Goal: Navigation & Orientation: Find specific page/section

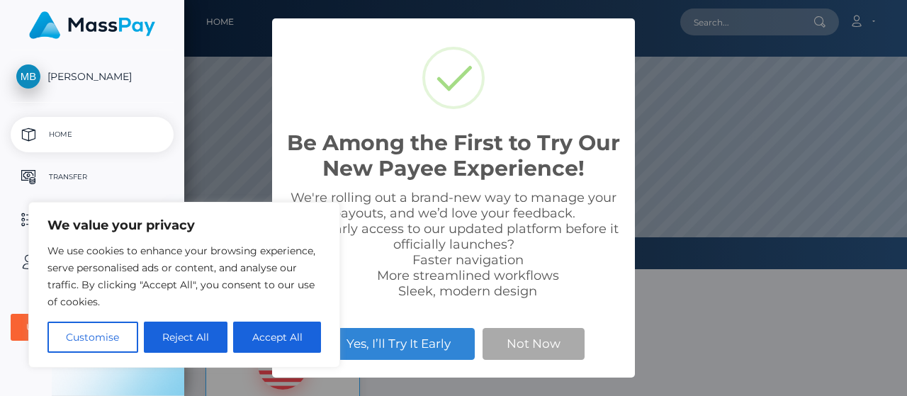
scroll to position [269, 722]
click at [183, 329] on button "Reject All" at bounding box center [186, 337] width 84 height 31
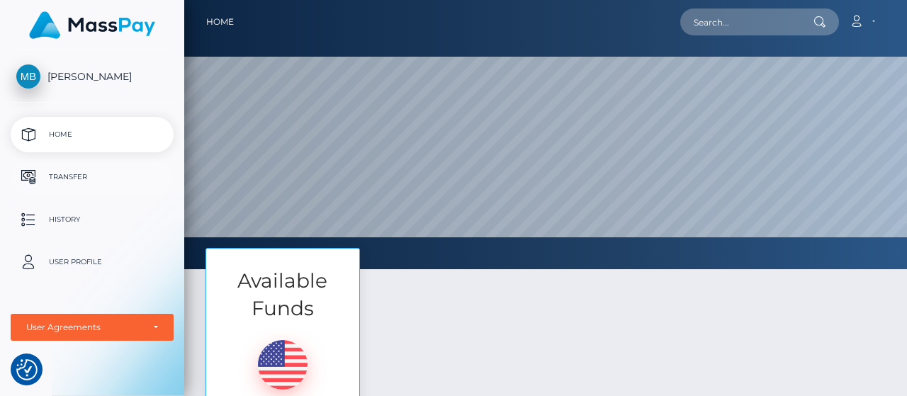
click at [59, 179] on p "Transfer" at bounding box center [92, 176] width 152 height 21
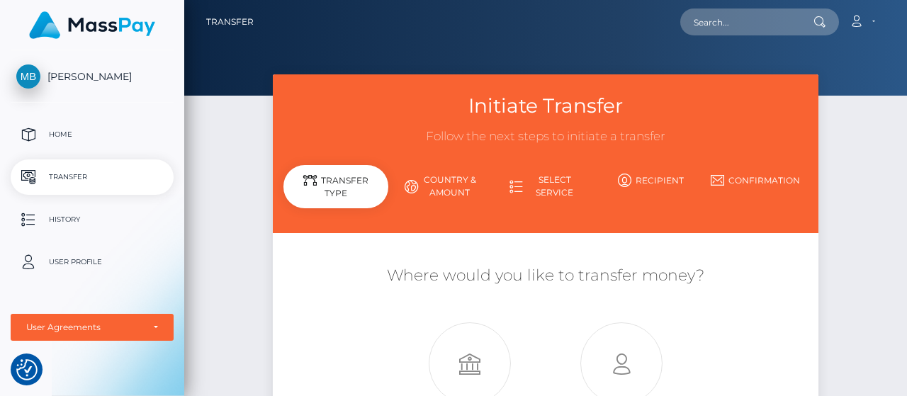
click at [60, 74] on span "[PERSON_NAME]" at bounding box center [92, 76] width 163 height 13
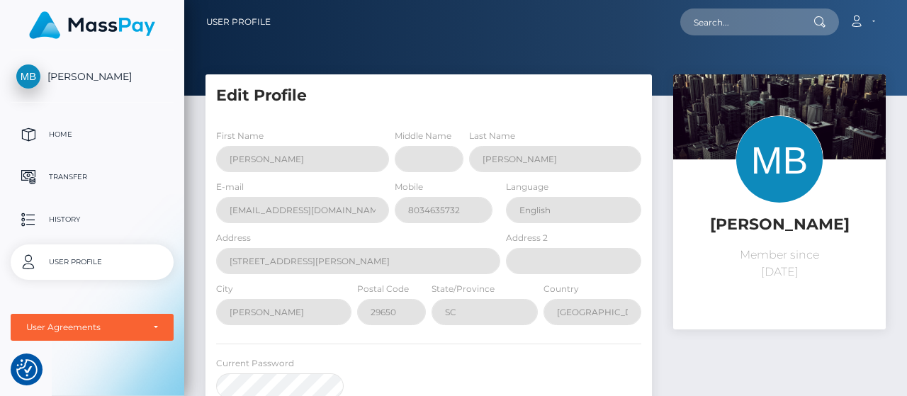
click at [784, 167] on img at bounding box center [779, 159] width 88 height 88
click at [154, 328] on div "User Agreements" at bounding box center [92, 327] width 132 height 11
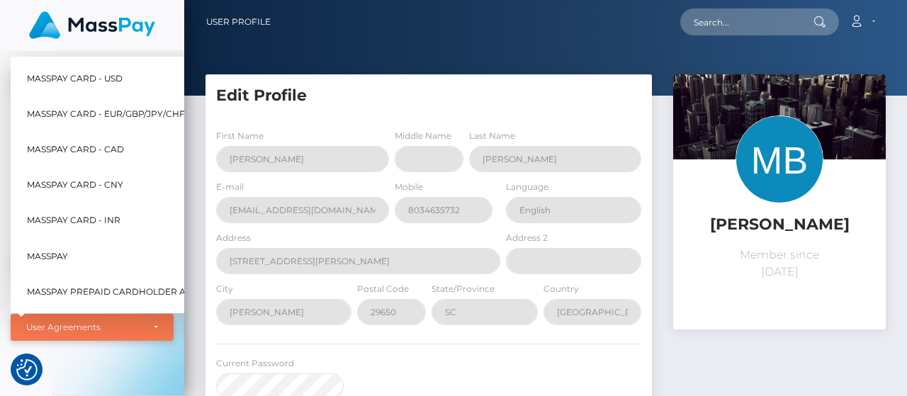
click at [154, 328] on div "User Agreements" at bounding box center [92, 327] width 132 height 11
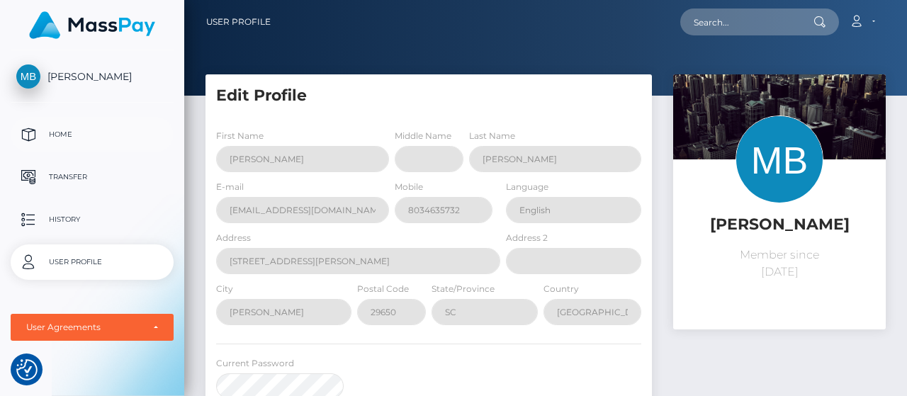
click at [59, 130] on p "Home" at bounding box center [92, 134] width 152 height 21
click at [67, 217] on p "History" at bounding box center [92, 219] width 152 height 21
click at [853, 25] on icon at bounding box center [855, 21] width 15 height 11
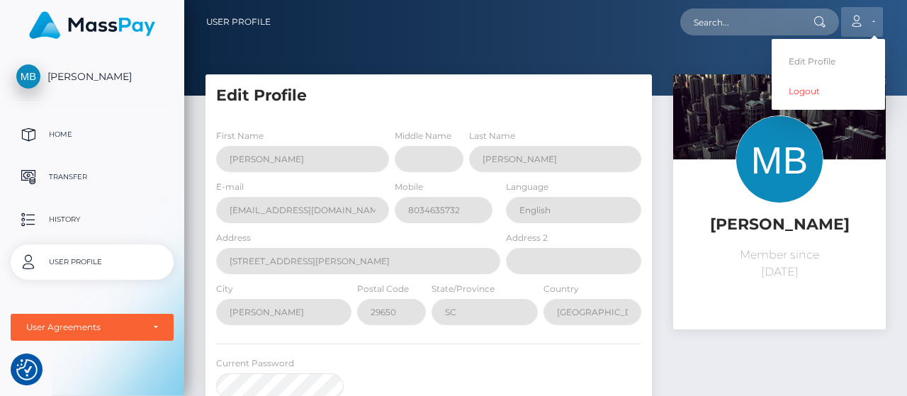
click at [871, 18] on link "Account" at bounding box center [862, 22] width 42 height 30
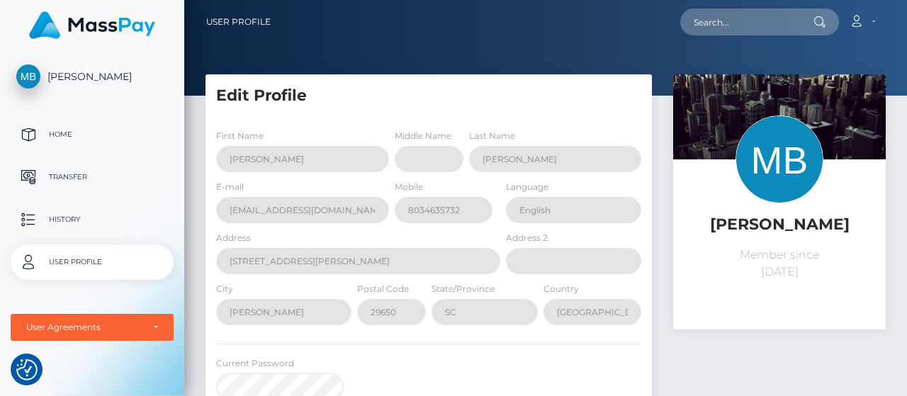
drag, startPoint x: 897, startPoint y: 135, endPoint x: 880, endPoint y: 292, distance: 158.1
click at [880, 292] on div "Edit Profile First Name [PERSON_NAME] Middle Name Last Name [PERSON_NAME] E-mai…" at bounding box center [545, 377] width 722 height 606
click at [31, 368] on img "Consent Preferences" at bounding box center [26, 369] width 21 height 21
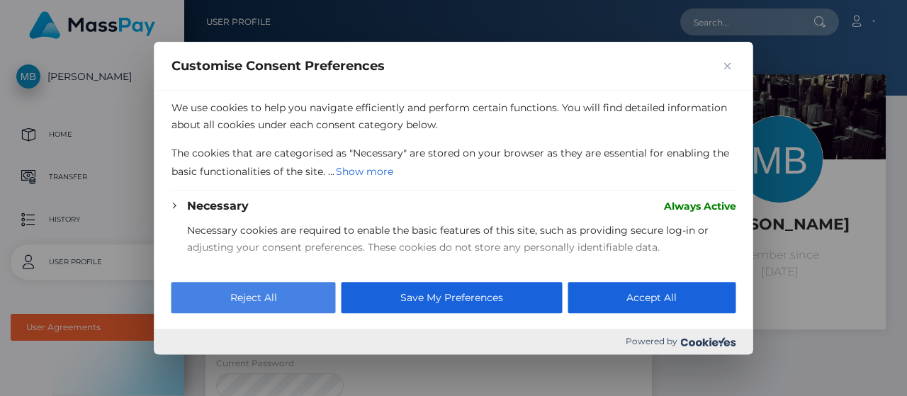
click at [192, 298] on button "Reject All" at bounding box center [253, 297] width 164 height 31
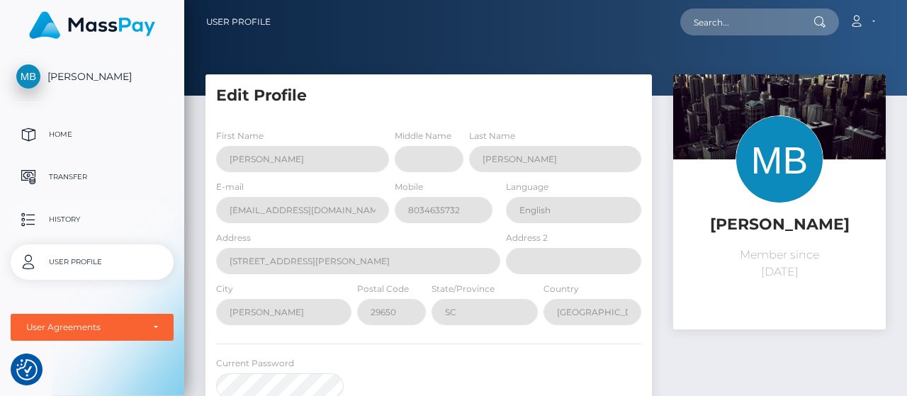
click at [65, 220] on p "History" at bounding box center [92, 219] width 152 height 21
